Goal: Task Accomplishment & Management: Manage account settings

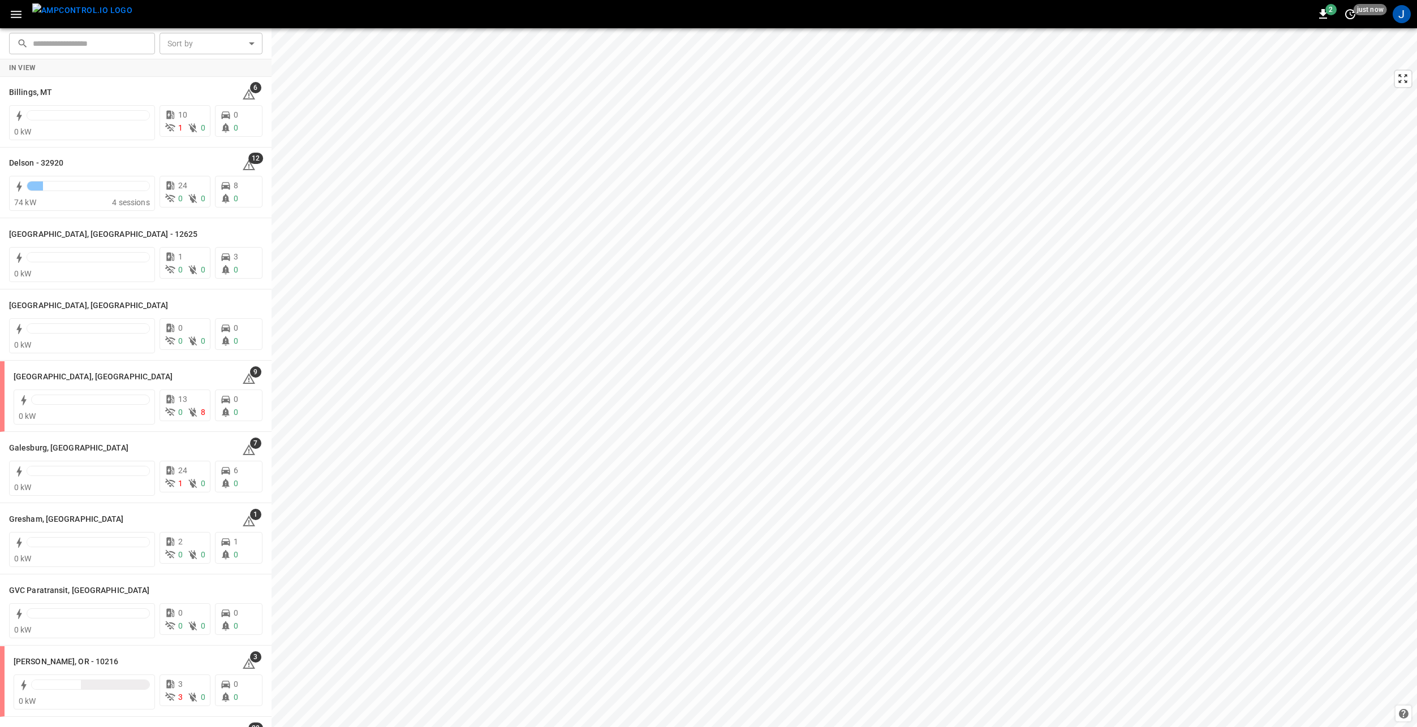
click at [77, 15] on img "menu" at bounding box center [82, 10] width 100 height 14
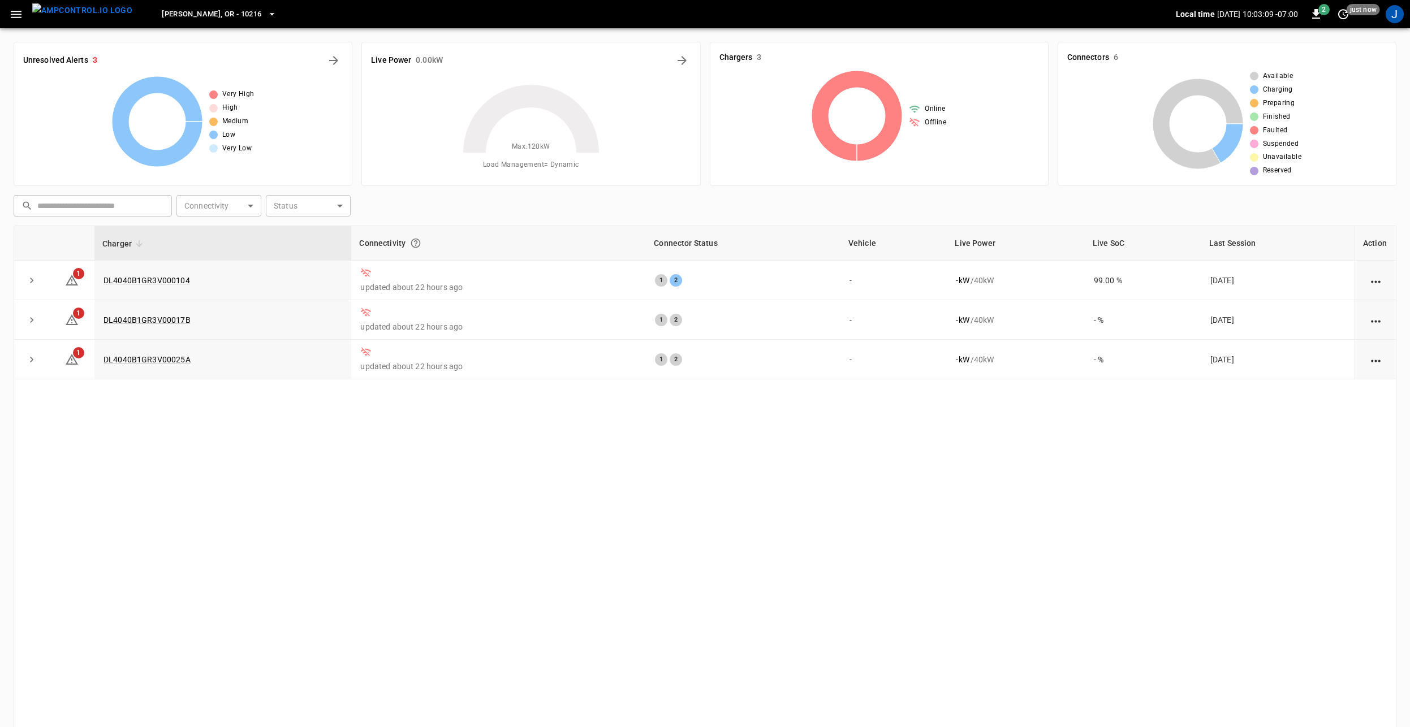
click at [20, 12] on icon "button" at bounding box center [16, 14] width 14 height 14
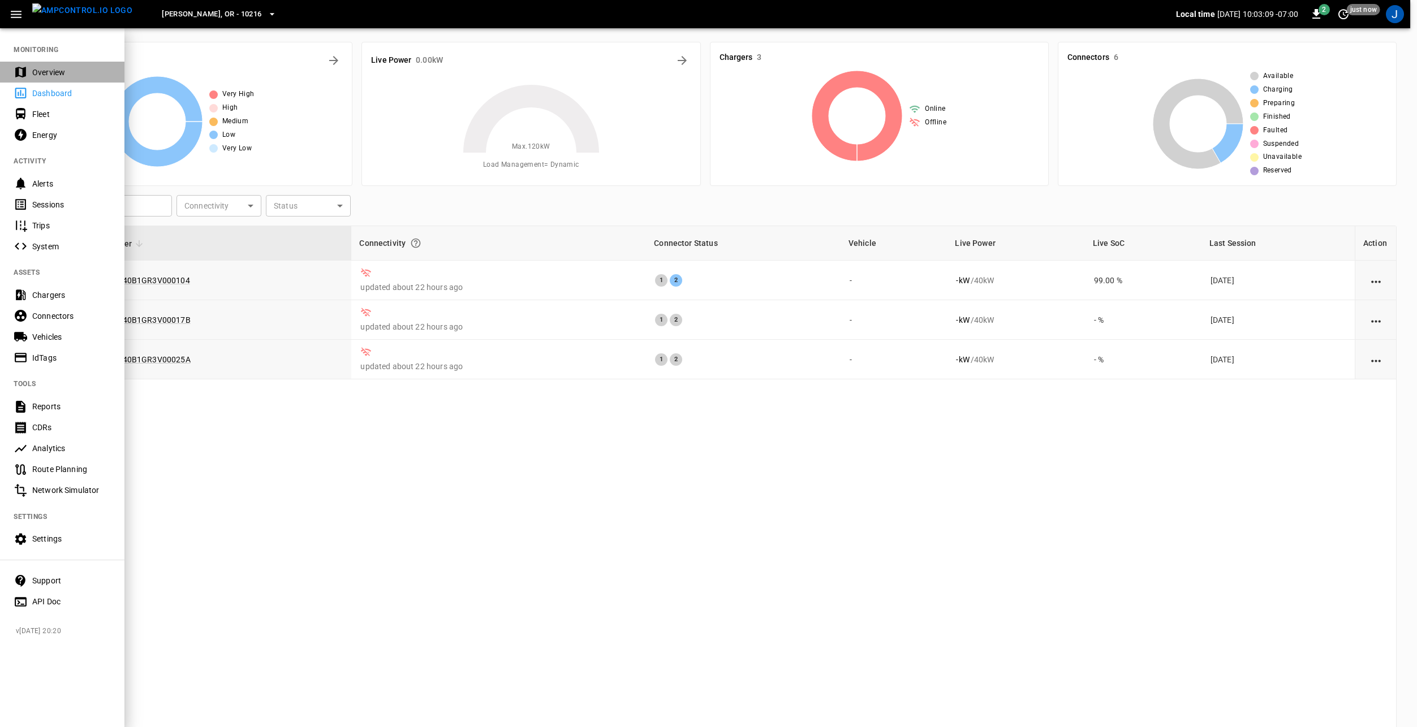
click at [66, 68] on div "Overview" at bounding box center [71, 72] width 79 height 11
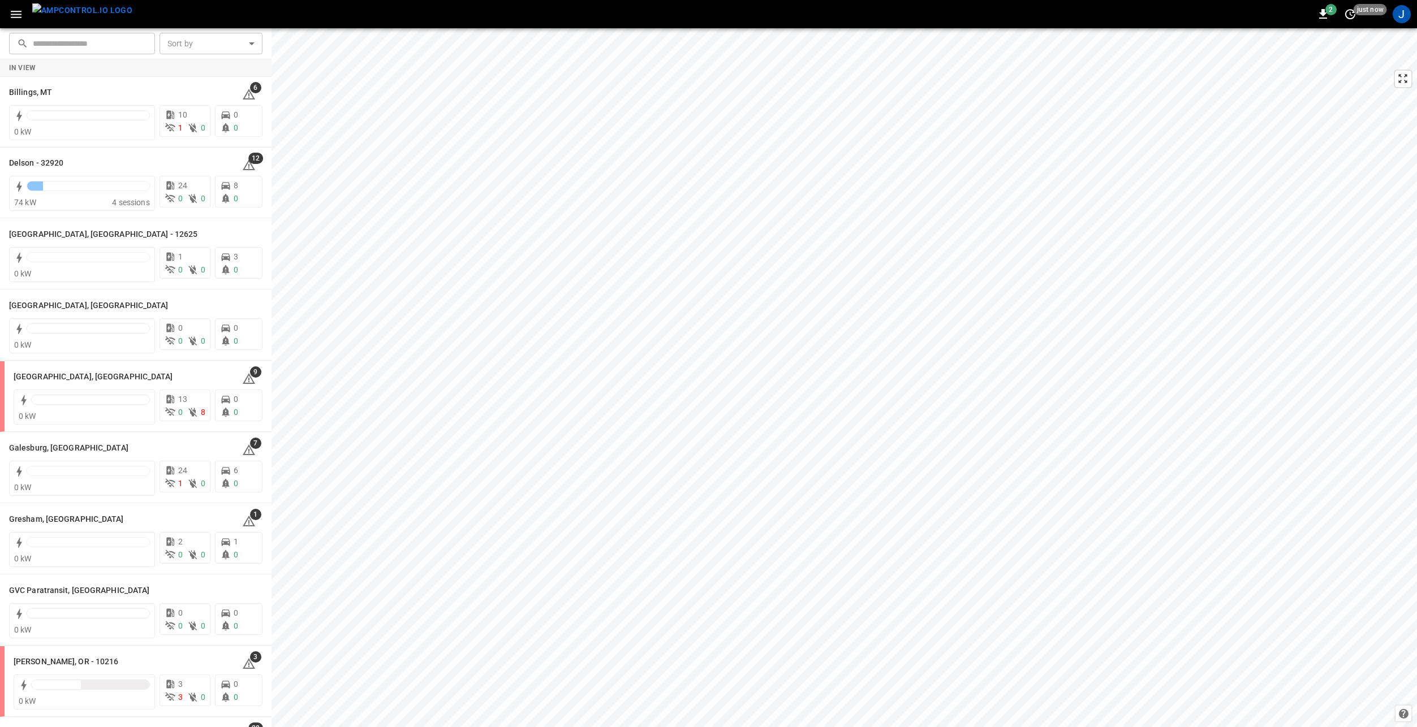
click at [10, 9] on icon "button" at bounding box center [16, 14] width 14 height 14
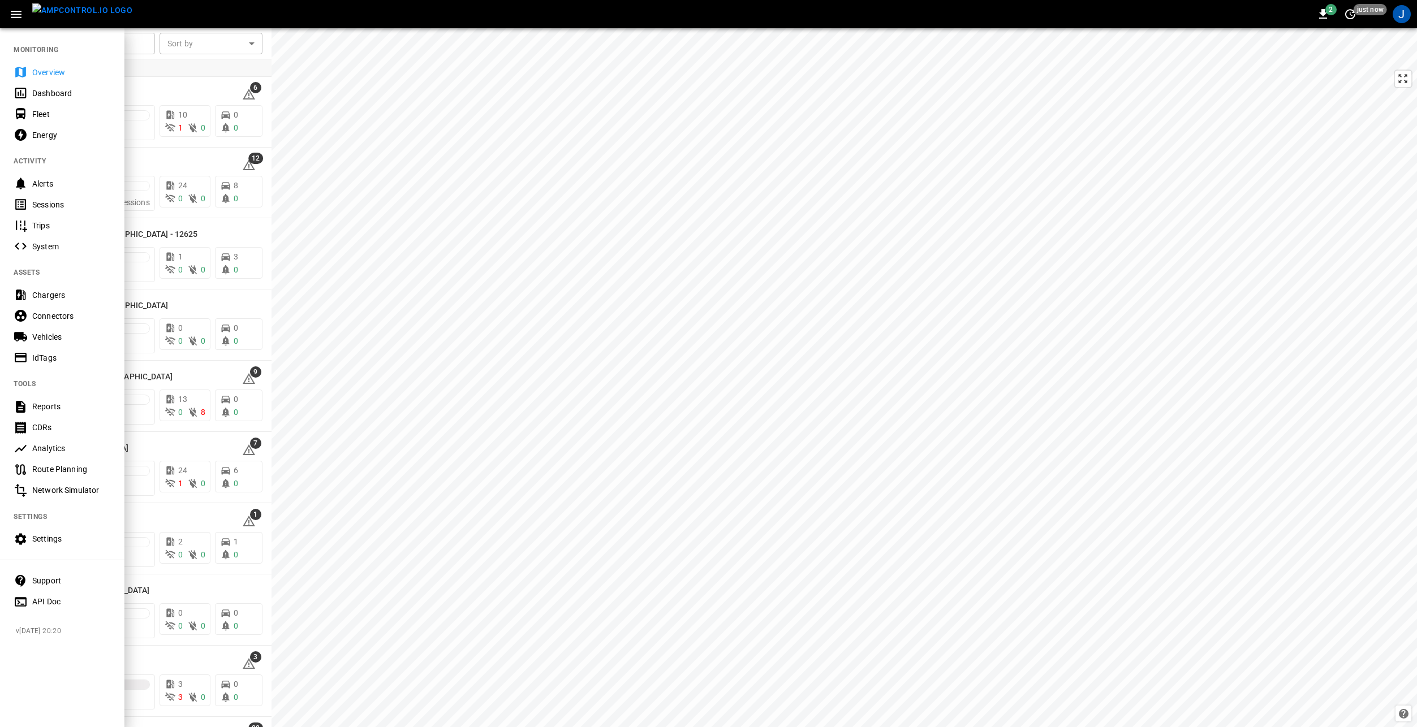
click at [44, 539] on div "Settings" at bounding box center [71, 538] width 79 height 11
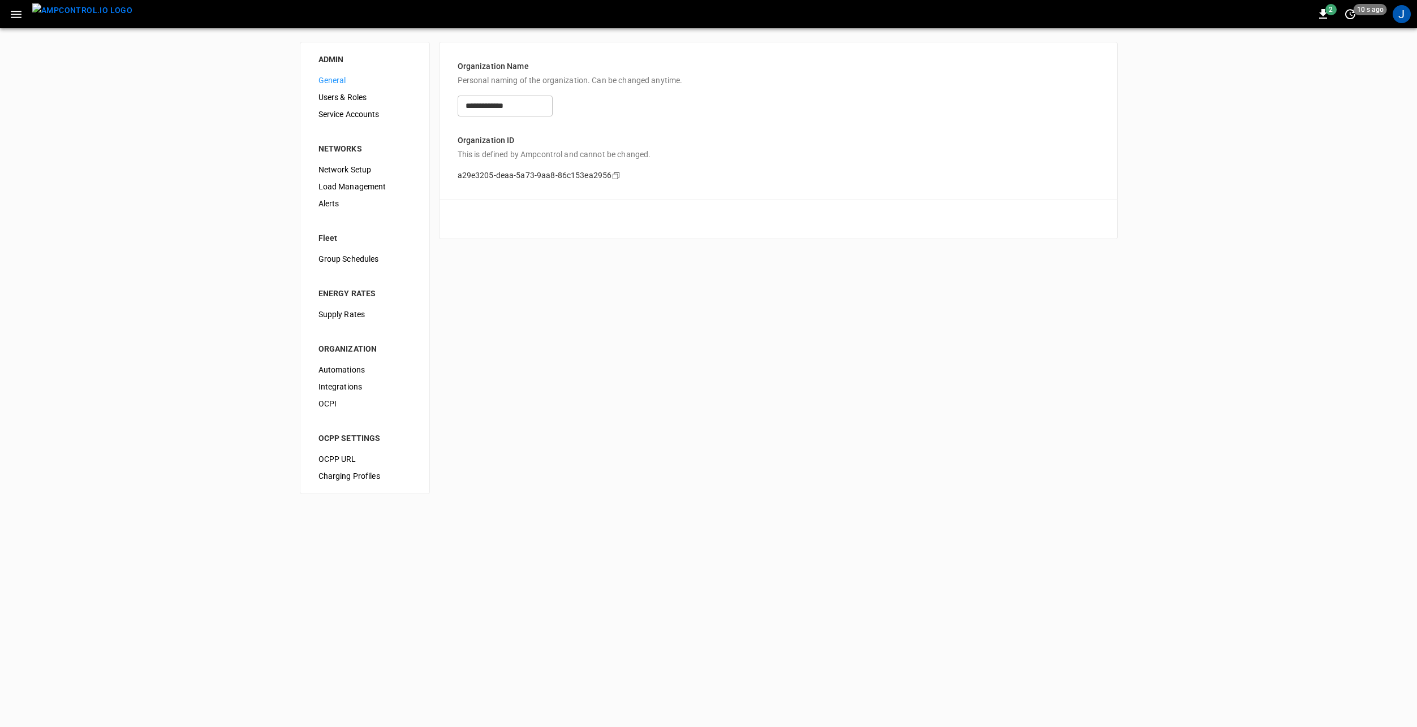
click at [348, 381] on span "Integrations" at bounding box center [364, 387] width 93 height 12
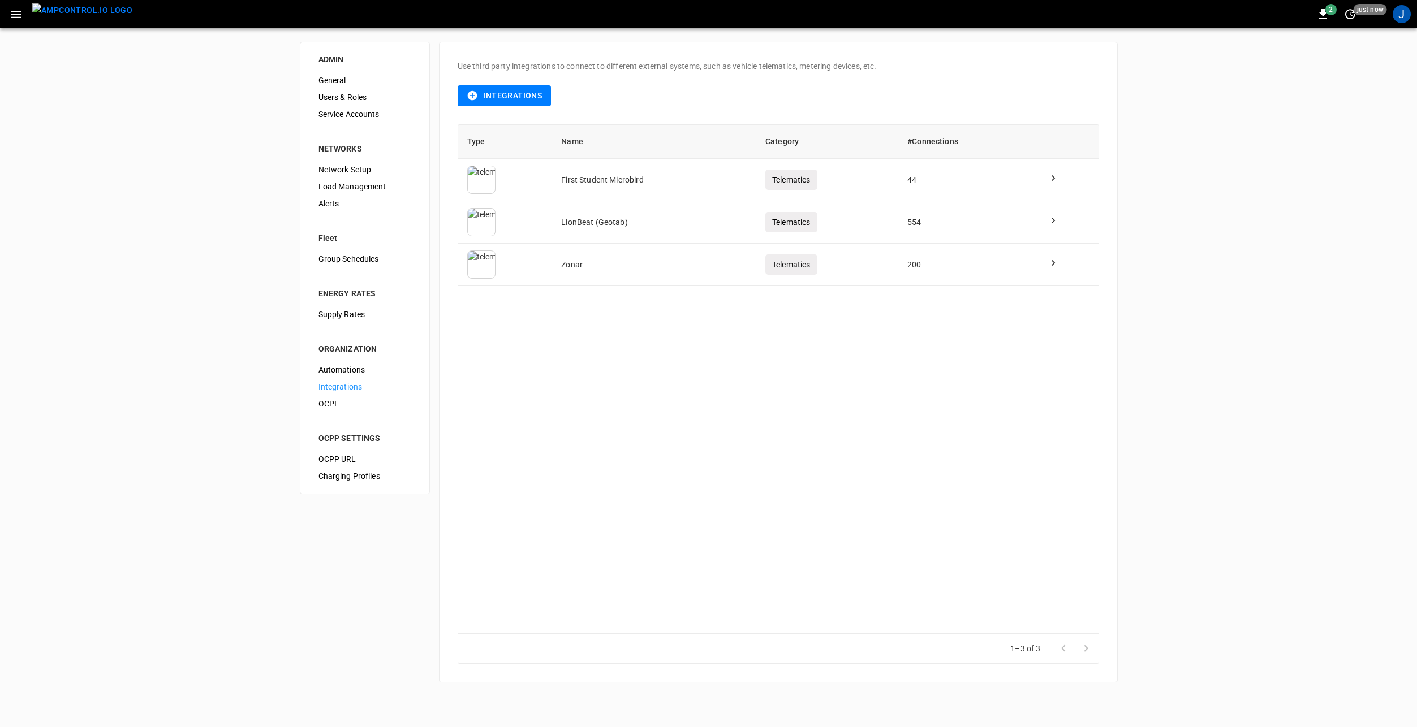
drag, startPoint x: 47, startPoint y: 476, endPoint x: 0, endPoint y: 376, distance: 110.6
click at [47, 476] on div "ADMIN General Users & Roles Service Accounts NETWORKS Network Setup Load Manage…" at bounding box center [708, 362] width 1417 height 668
